Goal: Transaction & Acquisition: Book appointment/travel/reservation

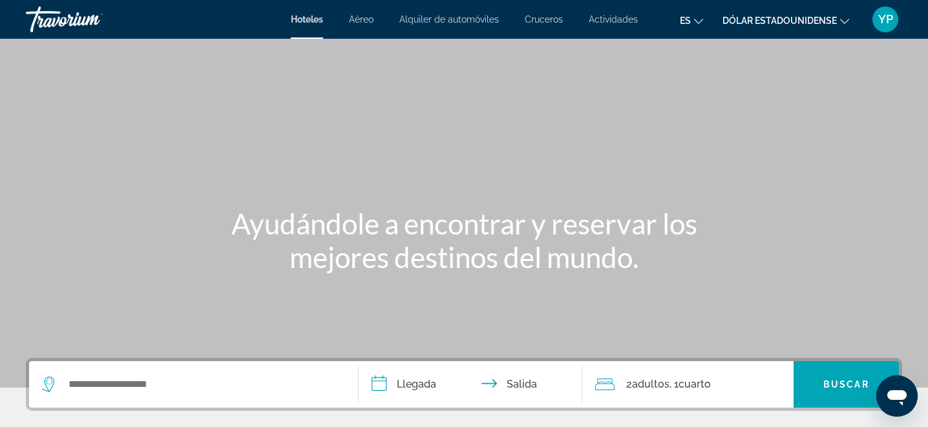
click at [645, 71] on div "Contenido principal" at bounding box center [464, 194] width 928 height 388
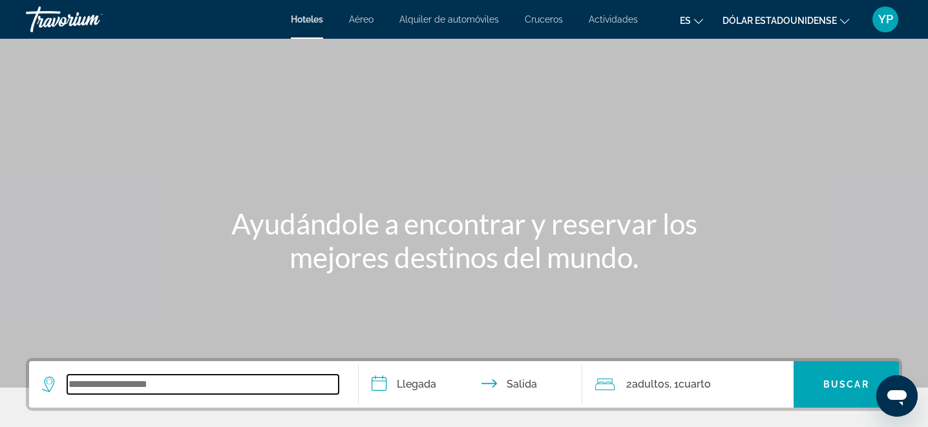
click at [114, 381] on input "Widget de búsqueda" at bounding box center [202, 384] width 271 height 19
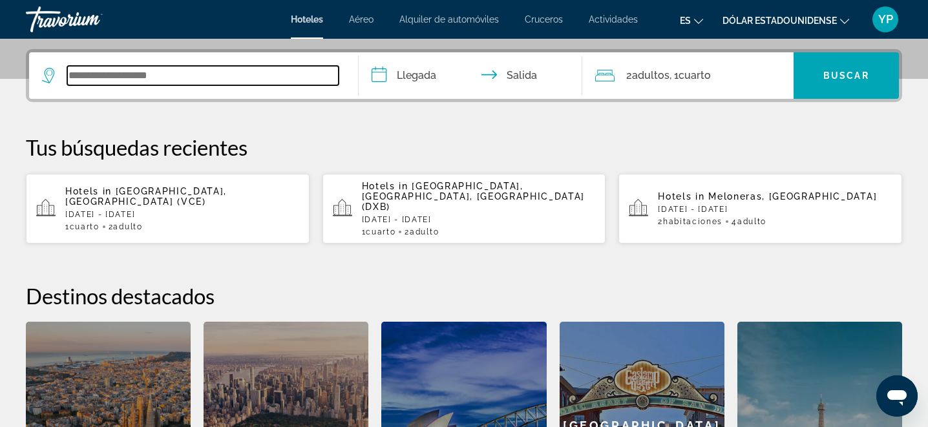
scroll to position [316, 0]
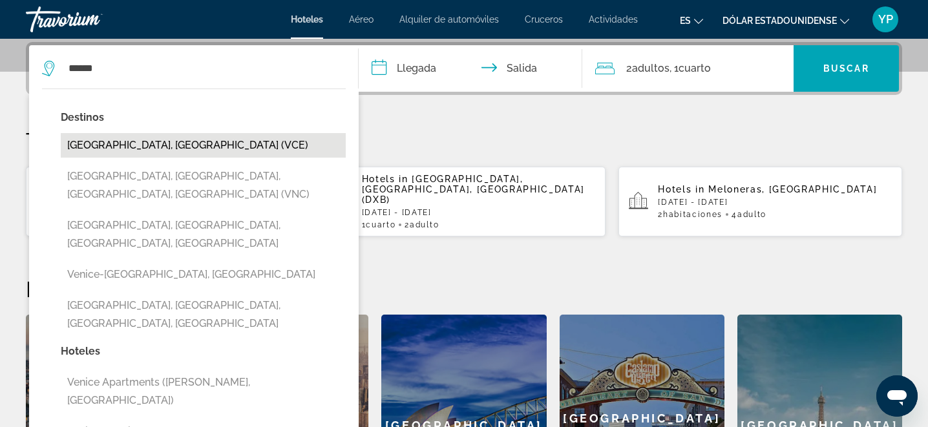
click at [132, 149] on button "[GEOGRAPHIC_DATA], [GEOGRAPHIC_DATA] (VCE)" at bounding box center [203, 145] width 285 height 25
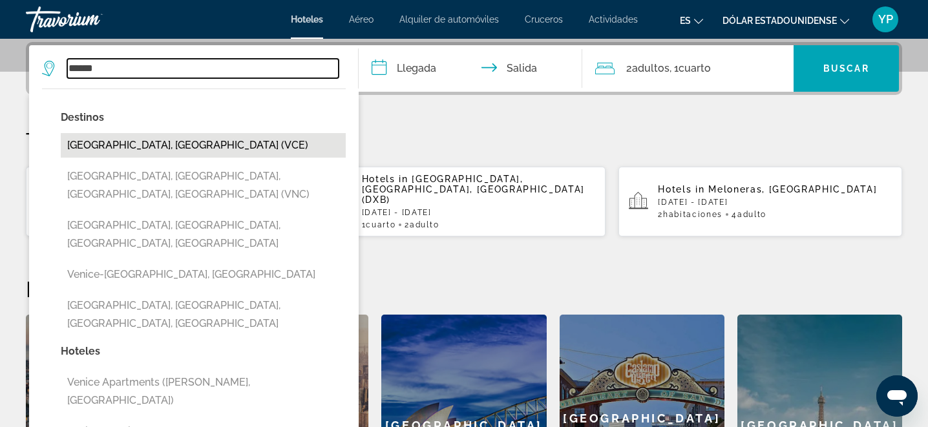
type input "**********"
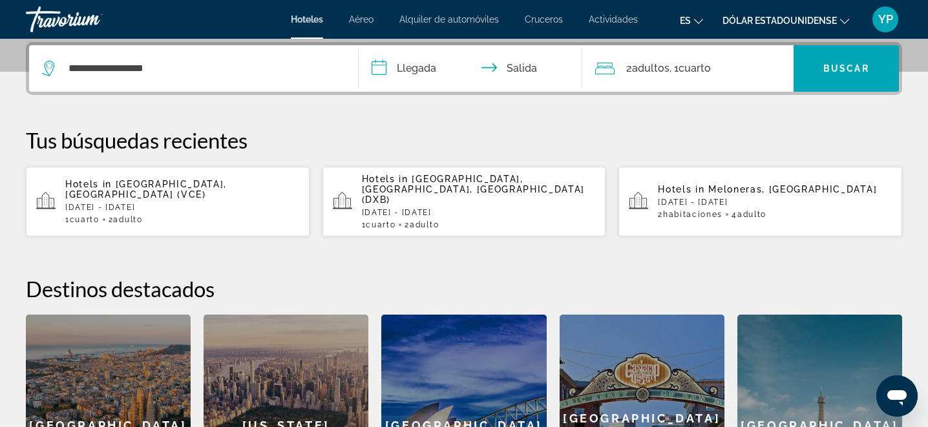
click at [418, 72] on input "**********" at bounding box center [473, 70] width 229 height 50
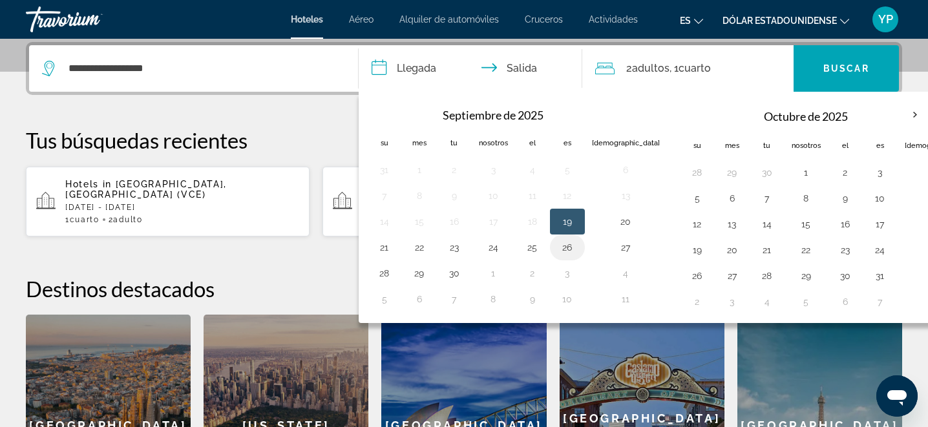
click at [570, 251] on button "26" at bounding box center [567, 247] width 21 height 18
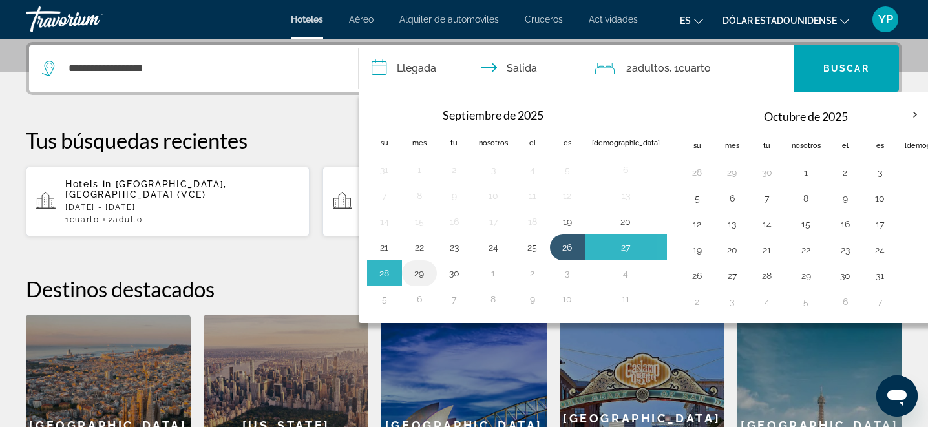
click at [419, 273] on button "29" at bounding box center [419, 273] width 21 height 18
type input "**********"
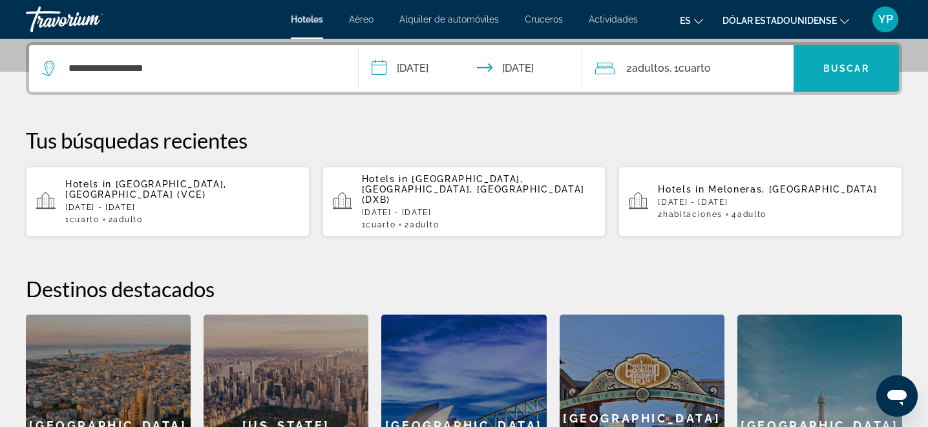
click at [837, 64] on font "Buscar" at bounding box center [846, 68] width 46 height 10
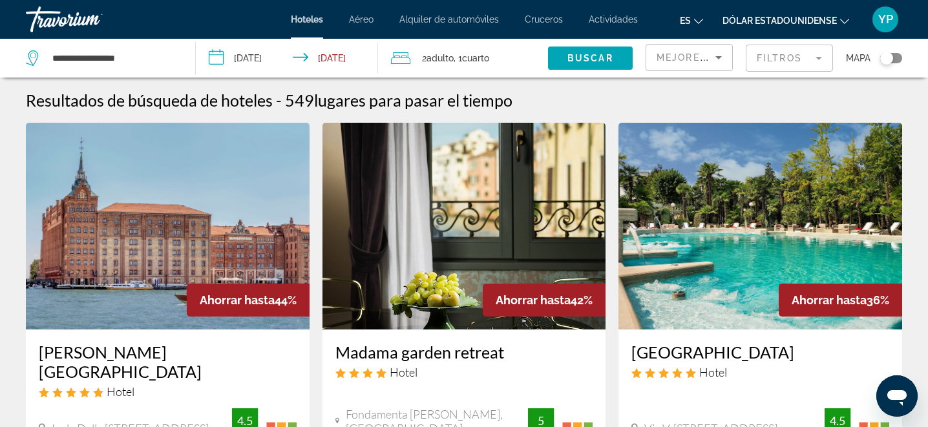
click at [777, 57] on mat-form-field "Filtros" at bounding box center [789, 58] width 87 height 27
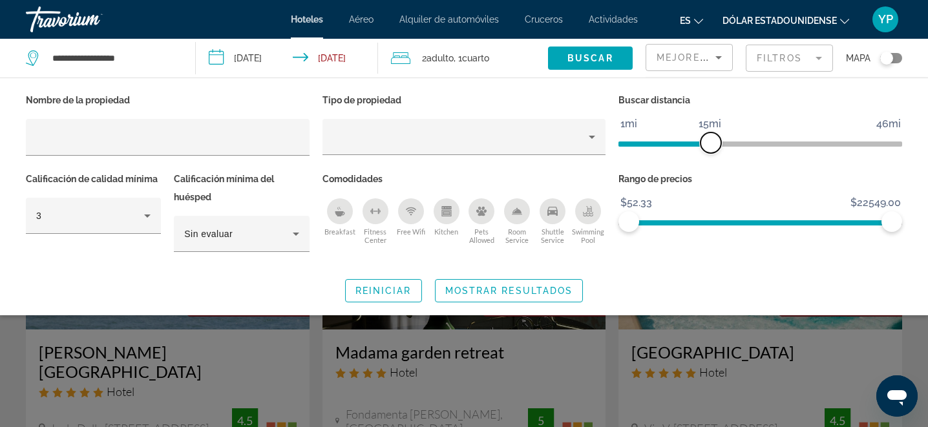
drag, startPoint x: 797, startPoint y: 147, endPoint x: 711, endPoint y: 146, distance: 85.9
click at [711, 146] on span "ngx-slider" at bounding box center [710, 142] width 21 height 21
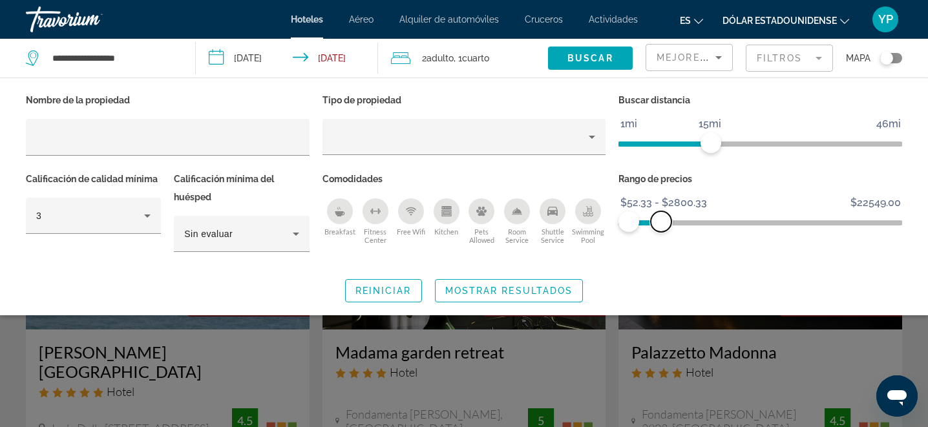
drag, startPoint x: 892, startPoint y: 226, endPoint x: 661, endPoint y: 225, distance: 231.3
click at [661, 225] on span "ngx-slider-max" at bounding box center [661, 221] width 21 height 21
drag, startPoint x: 662, startPoint y: 226, endPoint x: 651, endPoint y: 224, distance: 11.3
click at [651, 224] on span "ngx-slider-max" at bounding box center [650, 221] width 21 height 21
click at [478, 293] on span "Mostrar resultados" at bounding box center [509, 291] width 128 height 10
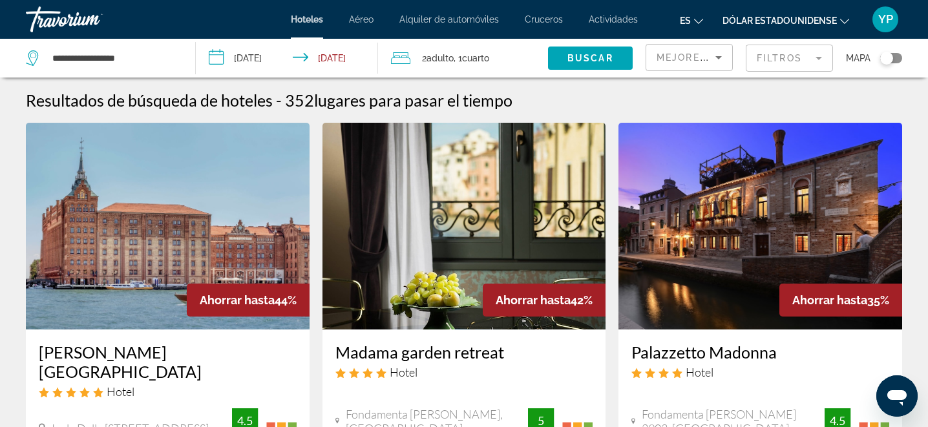
click at [478, 293] on img "Contenido principal" at bounding box center [464, 226] width 284 height 207
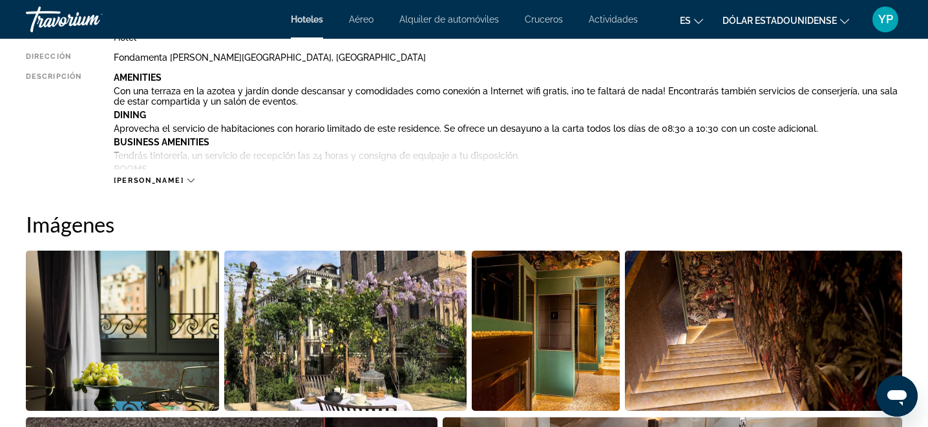
scroll to position [519, 0]
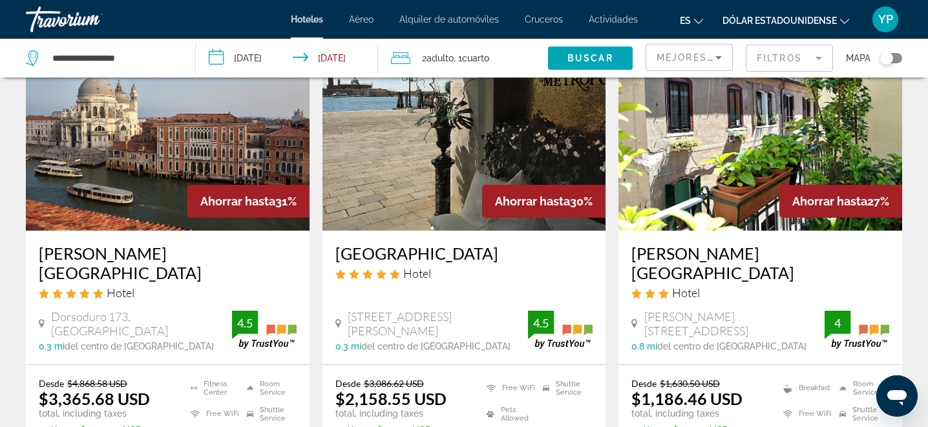
scroll to position [605, 0]
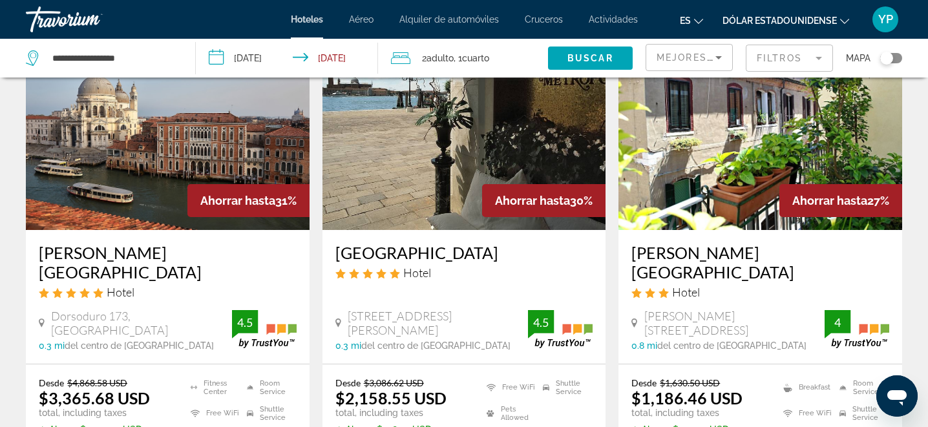
click at [808, 61] on mat-form-field "Filtros" at bounding box center [789, 58] width 87 height 27
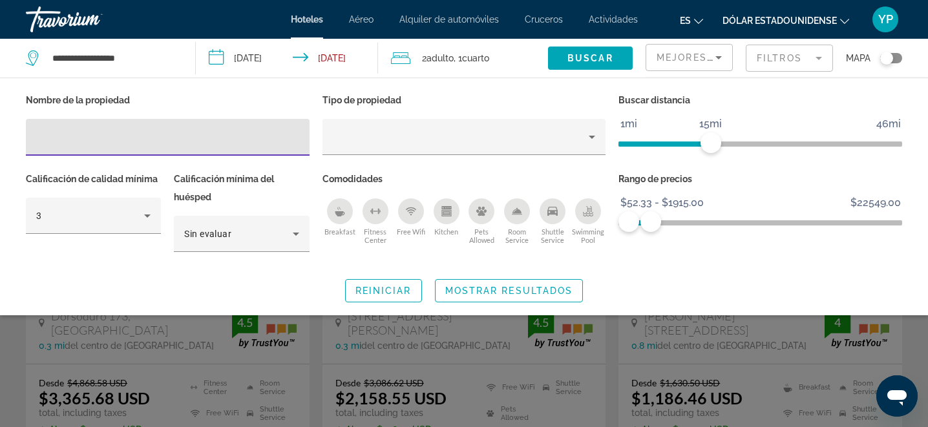
click at [815, 48] on mat-form-field "Filtros" at bounding box center [789, 58] width 87 height 27
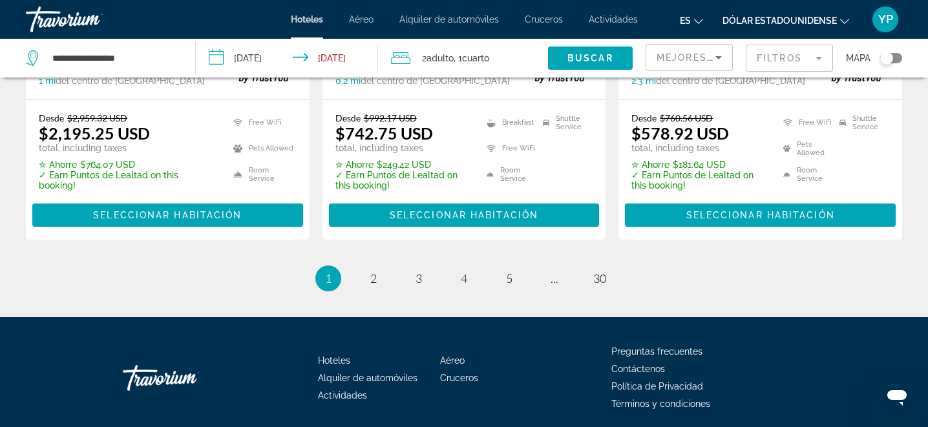
scroll to position [1867, 0]
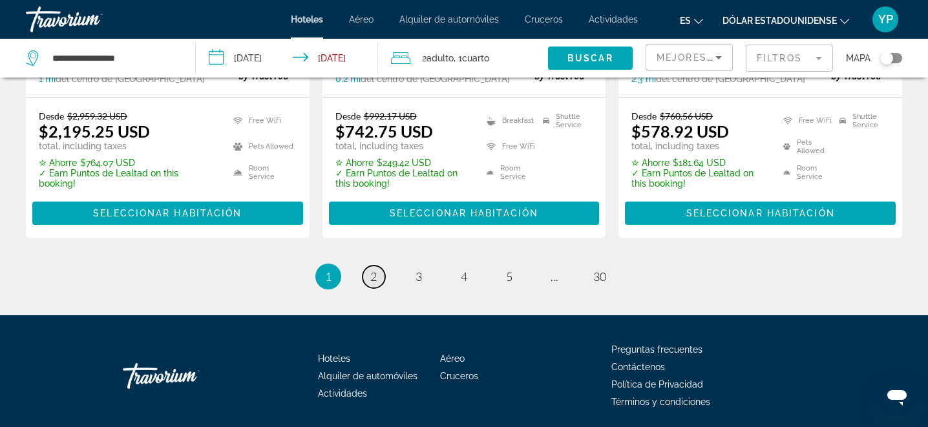
click at [372, 269] on span "2" at bounding box center [373, 276] width 6 height 14
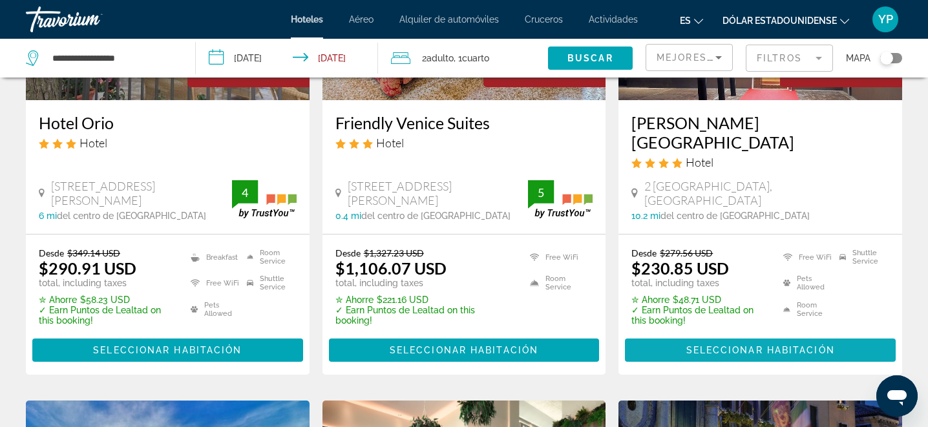
scroll to position [1223, 0]
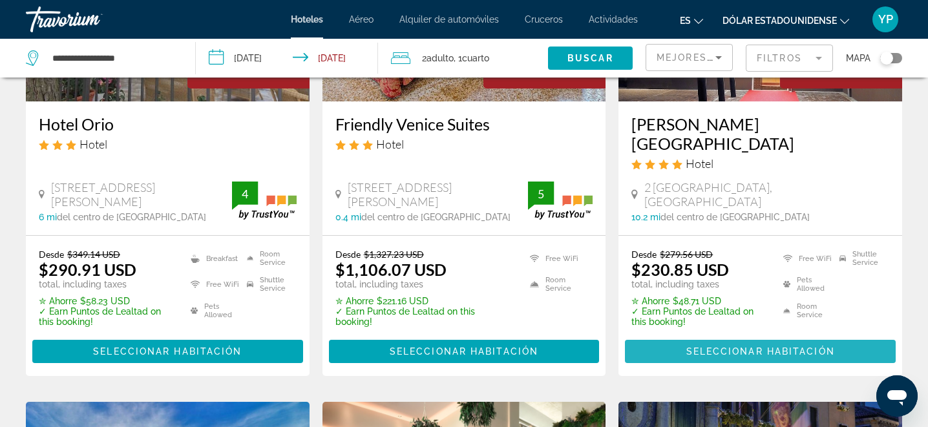
click at [702, 336] on span "Contenido principal" at bounding box center [760, 351] width 271 height 31
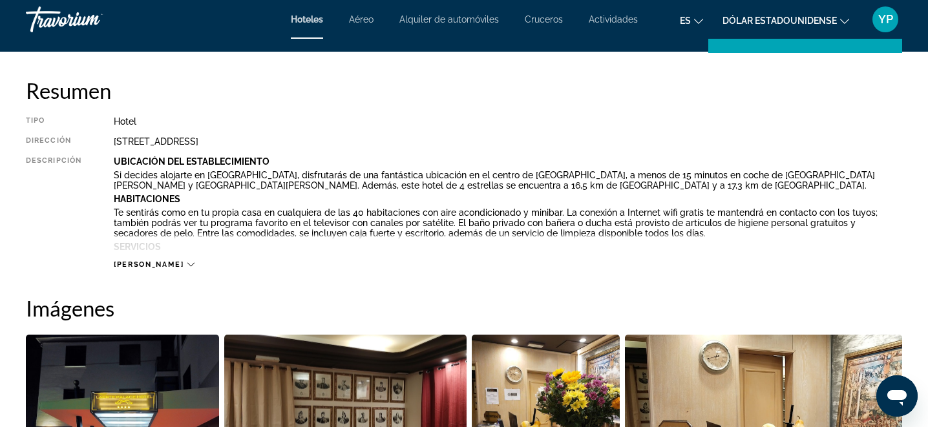
scroll to position [318, 0]
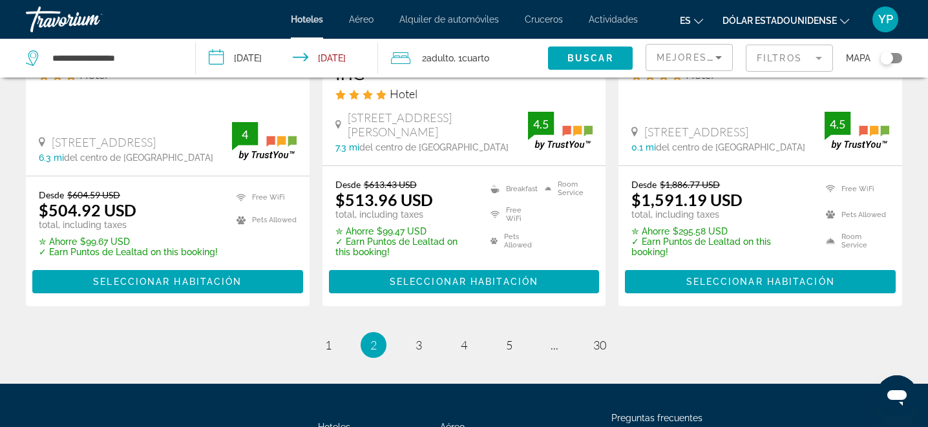
scroll to position [1806, 0]
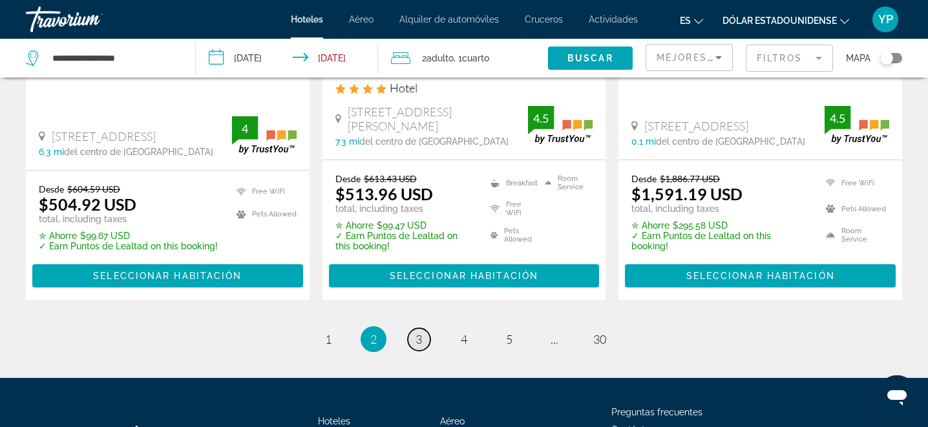
click at [417, 332] on span "3" at bounding box center [418, 339] width 6 height 14
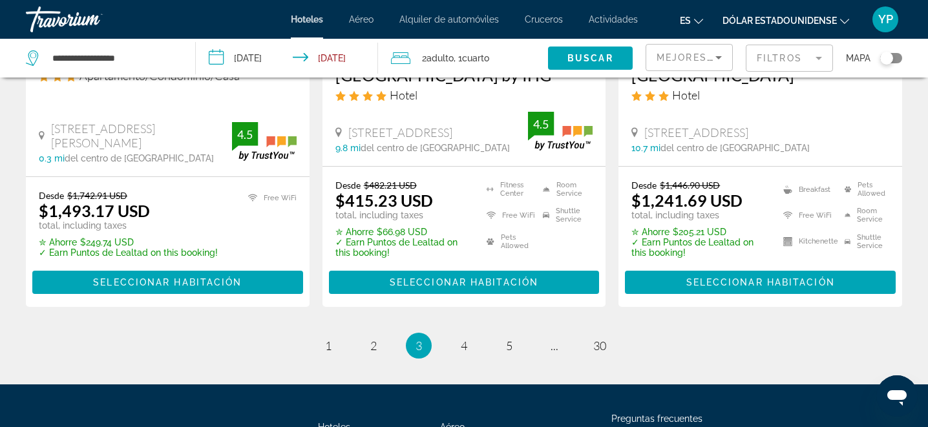
scroll to position [1902, 0]
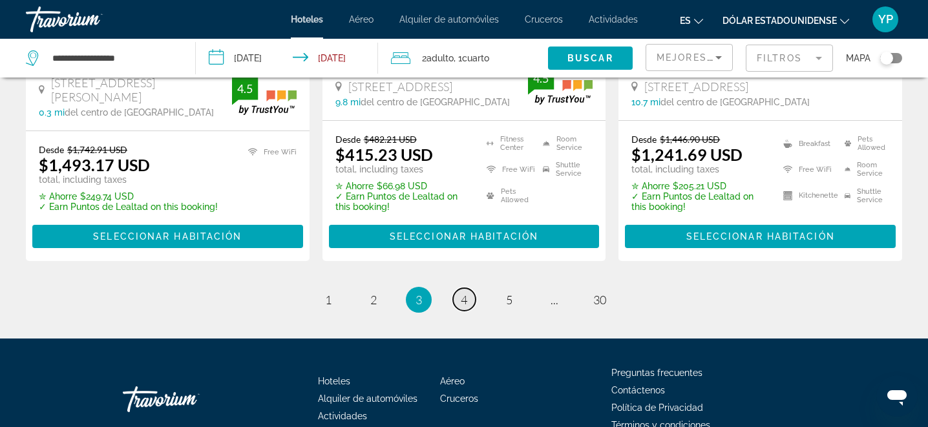
click at [465, 293] on span "4" at bounding box center [464, 300] width 6 height 14
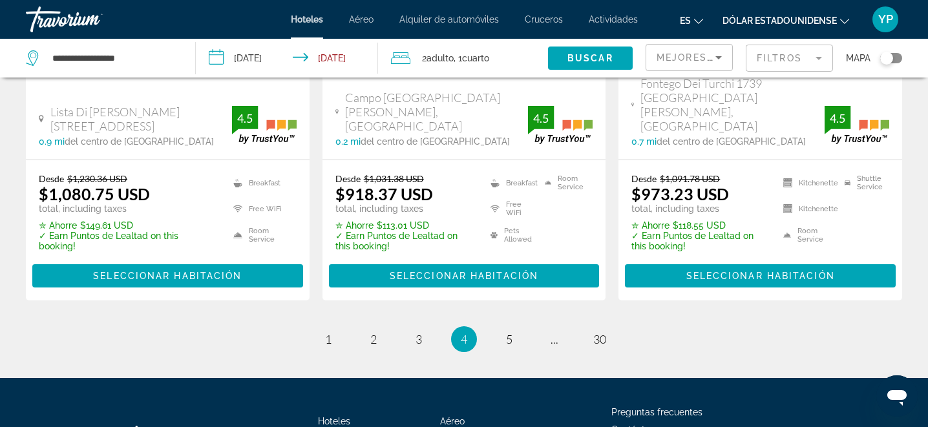
scroll to position [1867, 0]
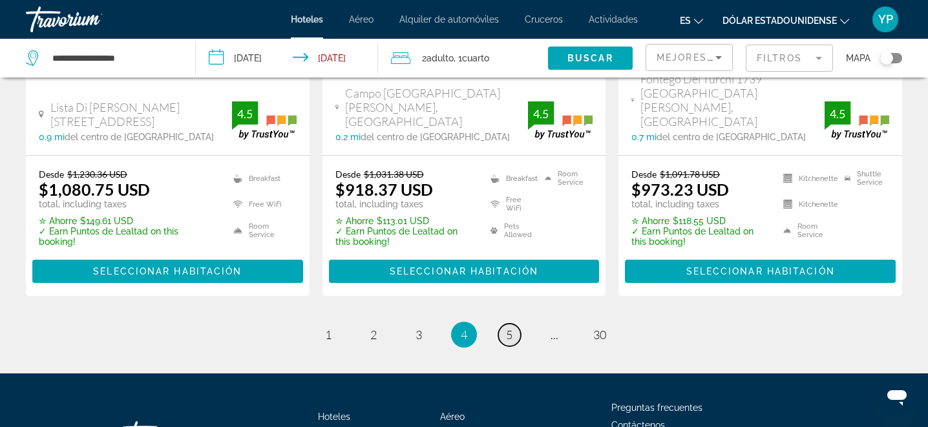
click at [503, 324] on link "page 5" at bounding box center [509, 335] width 23 height 23
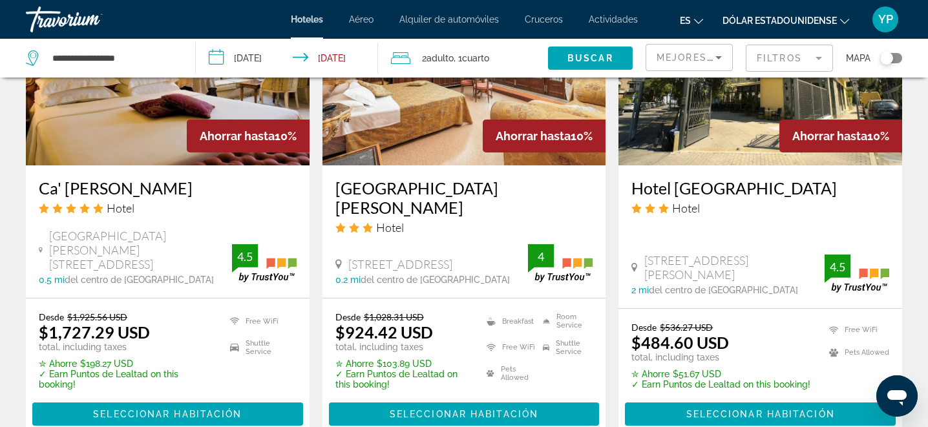
scroll to position [1697, 0]
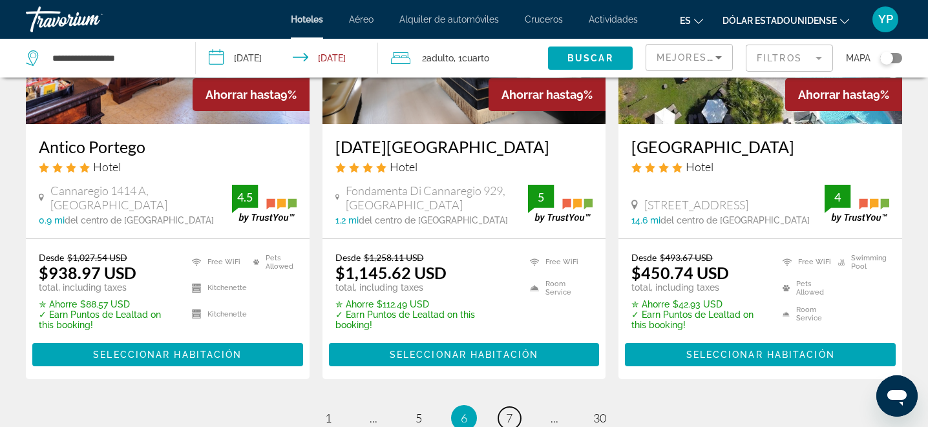
scroll to position [1728, 0]
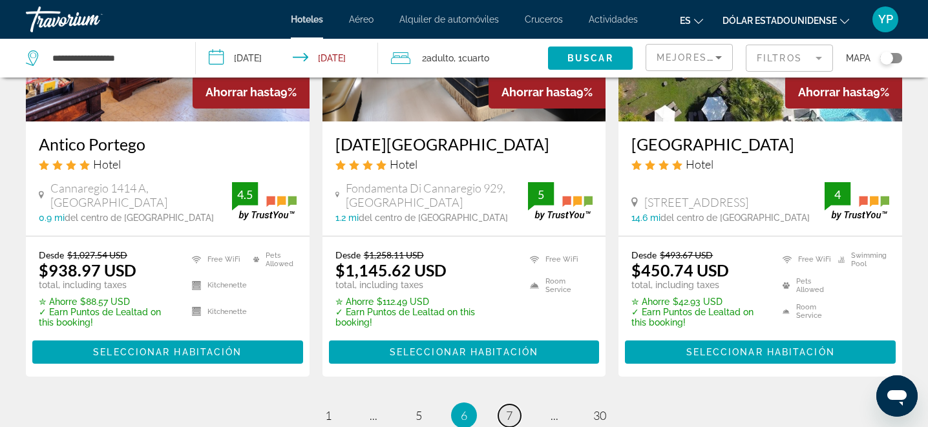
click at [501, 404] on link "page 7" at bounding box center [509, 415] width 23 height 23
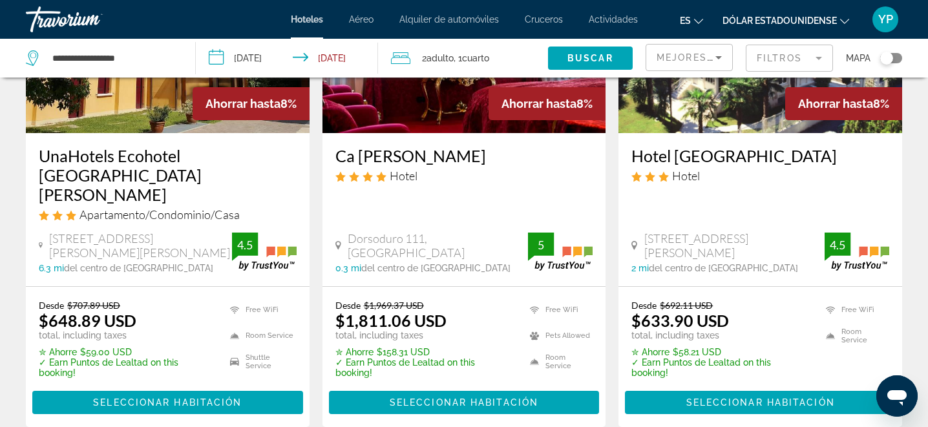
scroll to position [1770, 0]
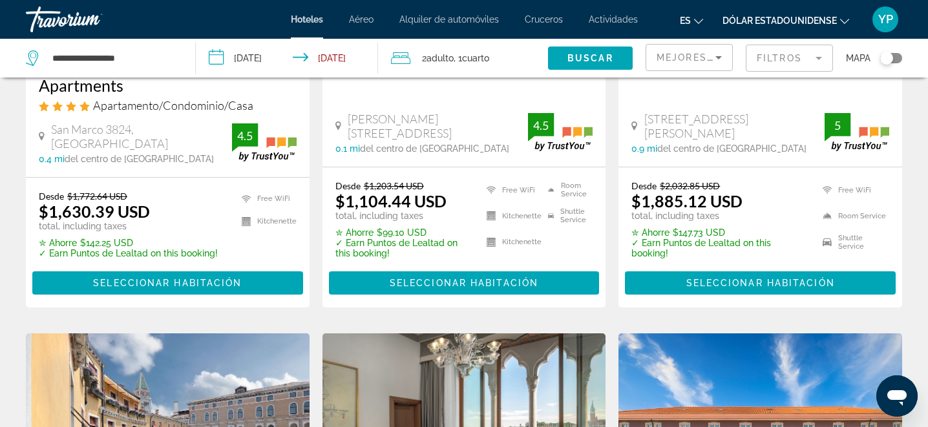
scroll to position [1369, 0]
